Goal: Find specific page/section: Find specific page/section

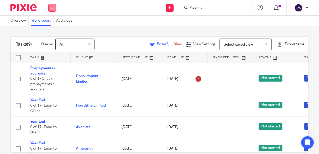
click at [51, 9] on icon at bounding box center [52, 7] width 3 height 3
click at [53, 39] on link "Clients" at bounding box center [50, 40] width 11 height 4
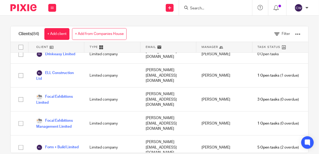
scroll to position [540, 0]
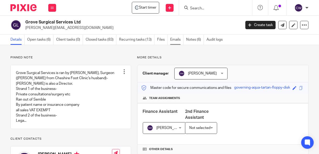
click at [174, 39] on link "Emails" at bounding box center [176, 40] width 13 height 10
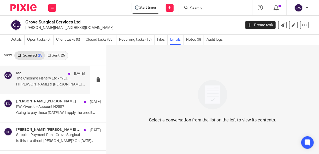
click at [32, 76] on div "Me [DATE]" at bounding box center [50, 73] width 69 height 5
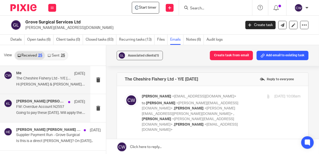
click at [35, 104] on div "[PERSON_NAME] [PERSON_NAME] [DATE]" at bounding box center [50, 101] width 69 height 5
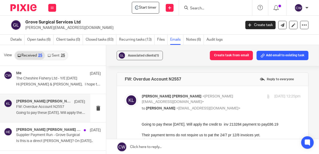
click at [62, 56] on div "25" at bounding box center [63, 56] width 4 height 4
